Goal: Use online tool/utility

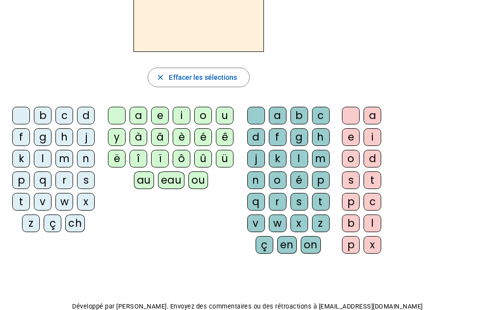
scroll to position [98, 0]
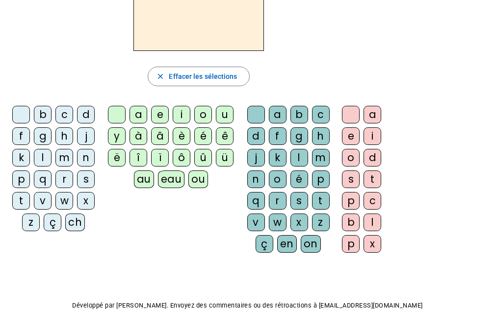
click at [45, 180] on div "q" at bounding box center [43, 180] width 18 height 18
click at [227, 118] on div "u" at bounding box center [225, 115] width 18 height 18
drag, startPoint x: 370, startPoint y: 140, endPoint x: 364, endPoint y: 140, distance: 5.9
click at [370, 140] on div "i" at bounding box center [372, 136] width 18 height 18
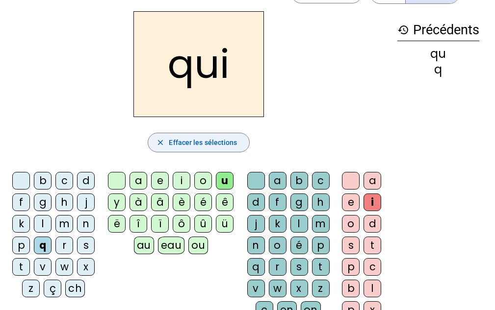
scroll to position [49, 0]
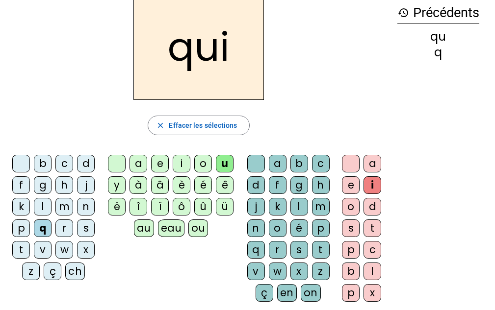
click at [14, 163] on div at bounding box center [21, 164] width 18 height 18
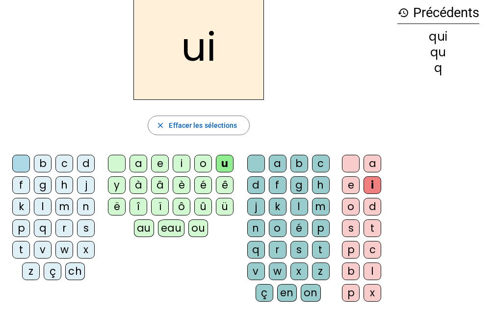
click at [224, 164] on div "u" at bounding box center [225, 164] width 18 height 18
click at [300, 248] on div "s" at bounding box center [299, 250] width 18 height 18
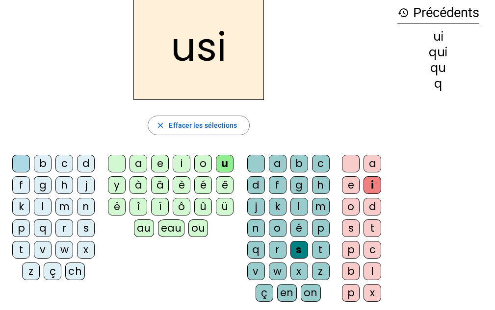
click at [186, 59] on h2 "usi" at bounding box center [198, 47] width 130 height 106
click at [122, 160] on div at bounding box center [117, 164] width 18 height 18
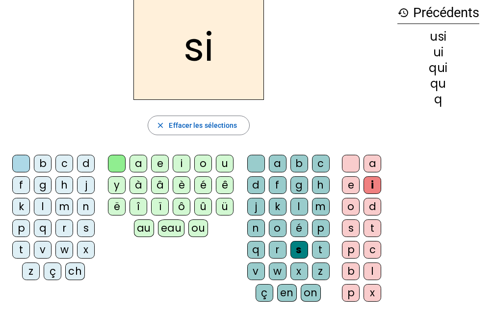
scroll to position [0, 0]
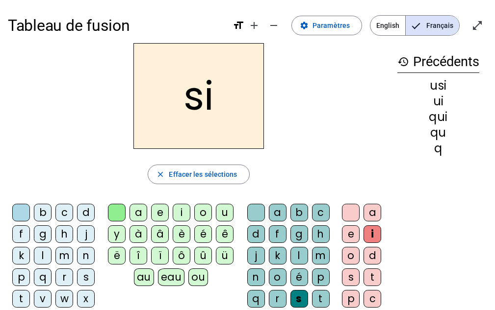
click at [261, 275] on div "n" at bounding box center [256, 278] width 18 height 18
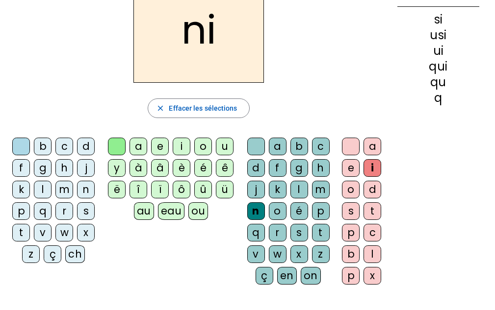
scroll to position [49, 0]
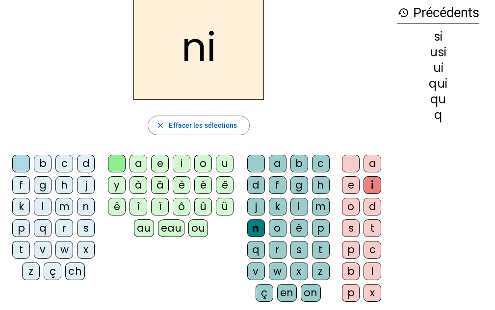
click at [348, 188] on div "e" at bounding box center [351, 185] width 18 height 18
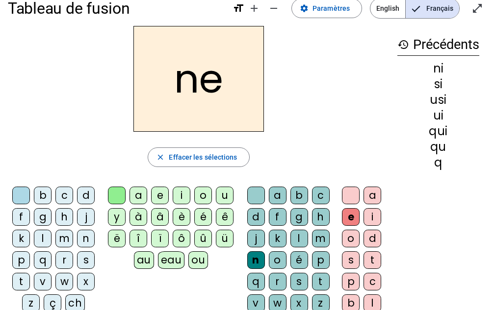
scroll to position [0, 0]
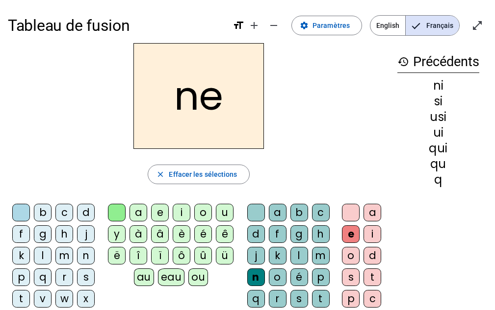
click at [320, 299] on div "t" at bounding box center [321, 299] width 18 height 18
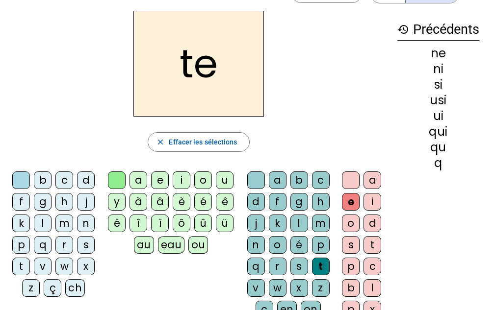
scroll to position [49, 0]
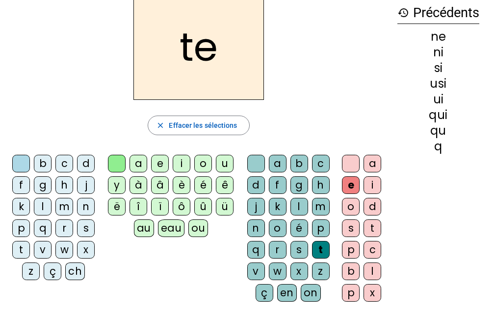
click at [251, 185] on div "d" at bounding box center [256, 185] width 18 height 18
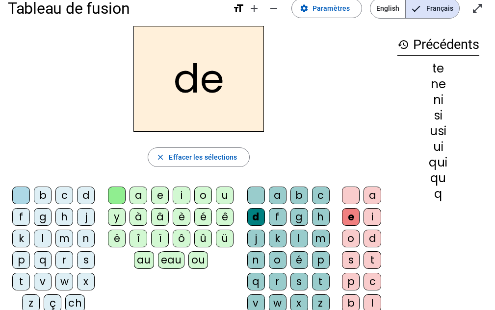
scroll to position [0, 0]
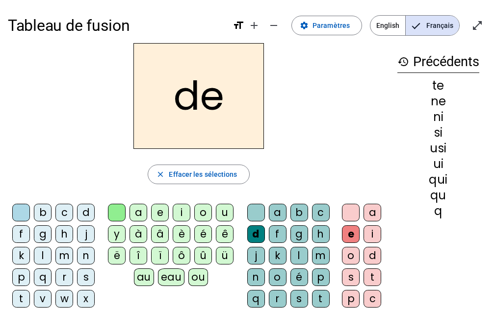
click at [318, 255] on div "m" at bounding box center [321, 256] width 18 height 18
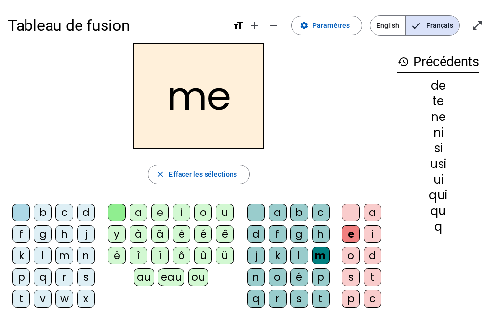
click at [136, 214] on div "a" at bounding box center [138, 213] width 18 height 18
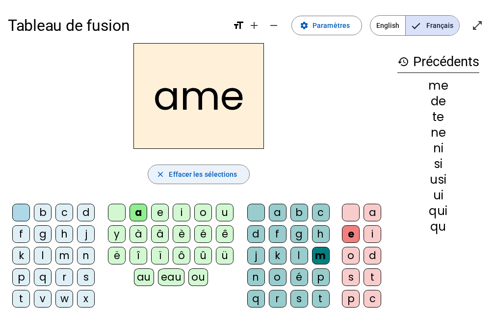
click at [234, 178] on span "Effacer les sélections" at bounding box center [203, 175] width 68 height 12
